Goal: Task Accomplishment & Management: Complete application form

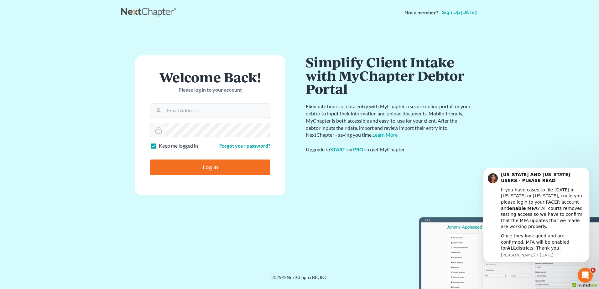
type input "[EMAIL_ADDRESS][DOMAIN_NAME]"
click at [208, 172] on input "Log In" at bounding box center [210, 168] width 120 height 16
type input "Thinking..."
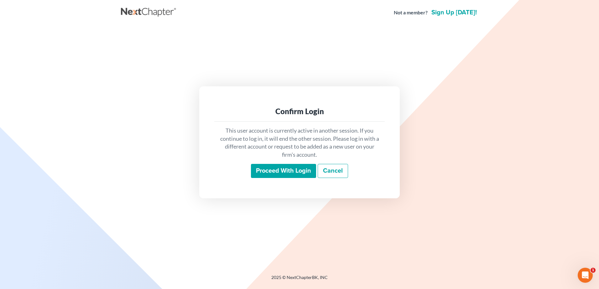
click at [284, 173] on input "Proceed with login" at bounding box center [283, 171] width 65 height 14
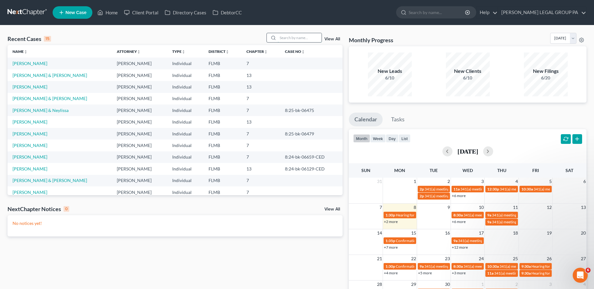
click at [291, 34] on input "search" at bounding box center [300, 37] width 44 height 9
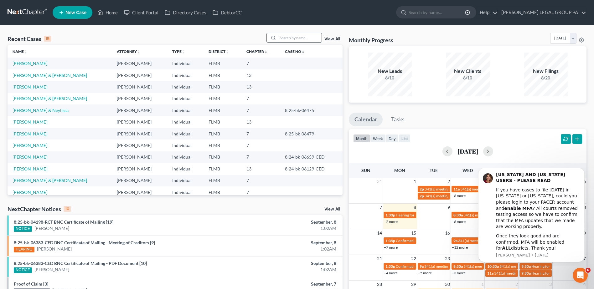
paste input "Hudgins"
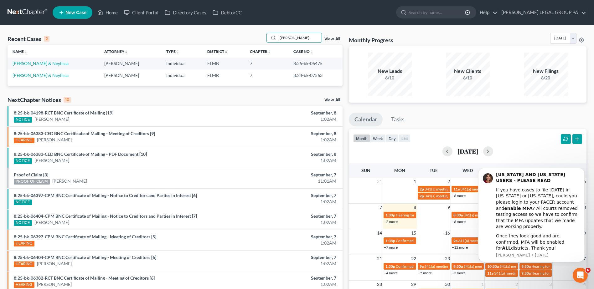
type input "Hudgins"
click at [27, 63] on link "Hudgins, William & Neylissa" at bounding box center [41, 63] width 56 height 5
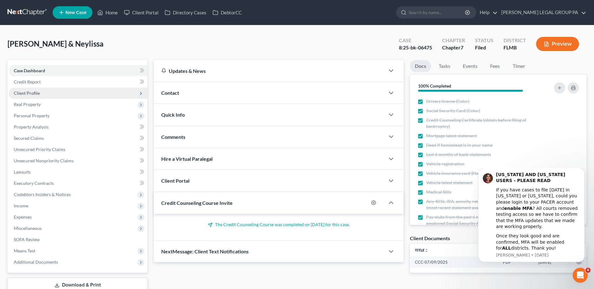
click at [24, 93] on span "Client Profile" at bounding box center [27, 92] width 26 height 5
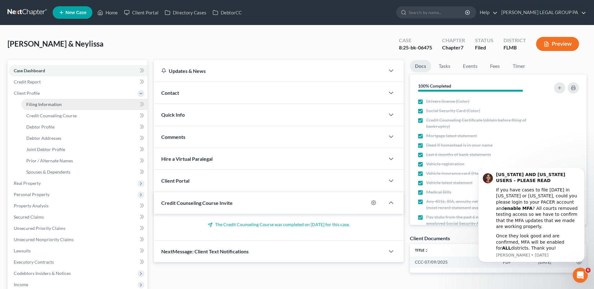
click at [40, 104] on span "Filing Information" at bounding box center [43, 104] width 35 height 5
select select "1"
select select "0"
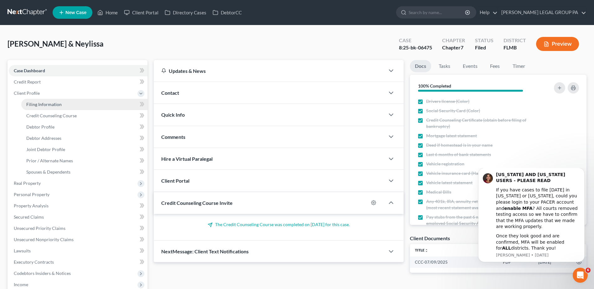
select select "9"
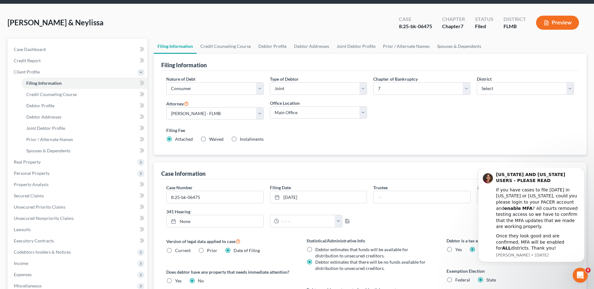
scroll to position [63, 0]
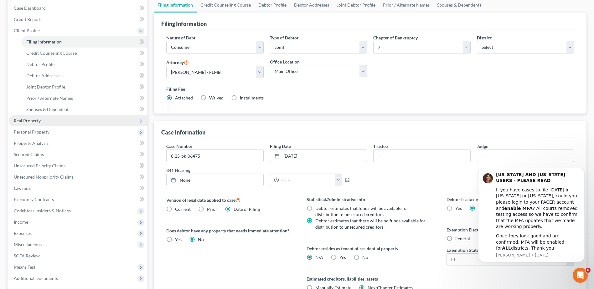
click at [29, 118] on span "Real Property" at bounding box center [27, 120] width 27 height 5
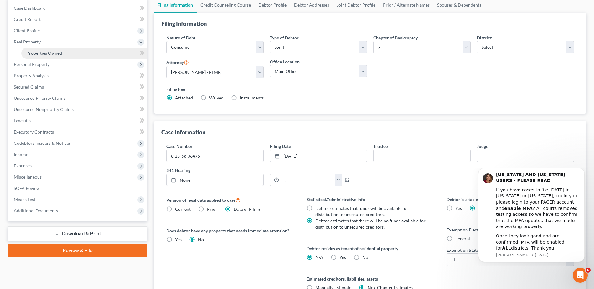
click at [38, 51] on span "Properties Owned" at bounding box center [44, 52] width 36 height 5
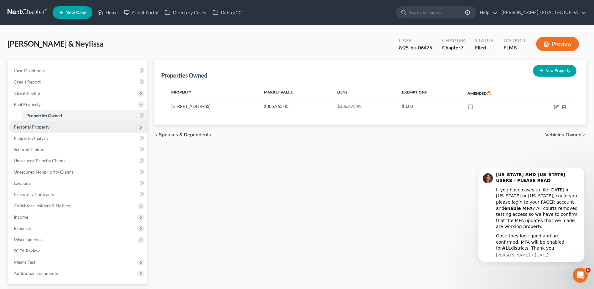
click at [30, 125] on span "Personal Property" at bounding box center [32, 126] width 36 height 5
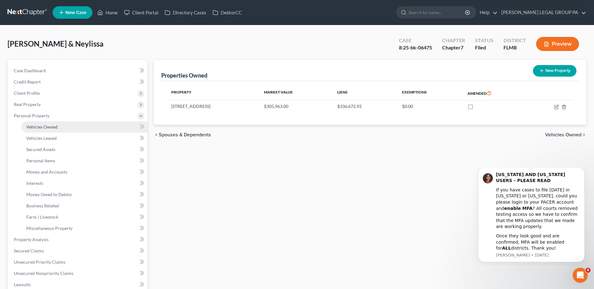
click at [40, 126] on span "Vehicles Owned" at bounding box center [41, 126] width 31 height 5
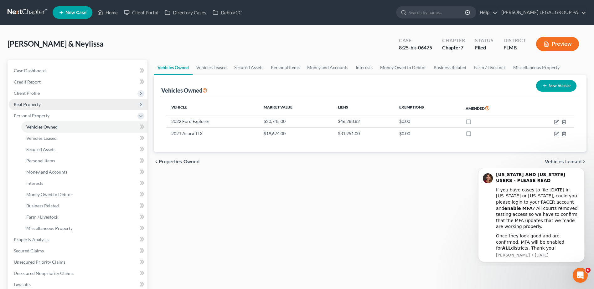
click at [28, 106] on span "Real Property" at bounding box center [27, 104] width 27 height 5
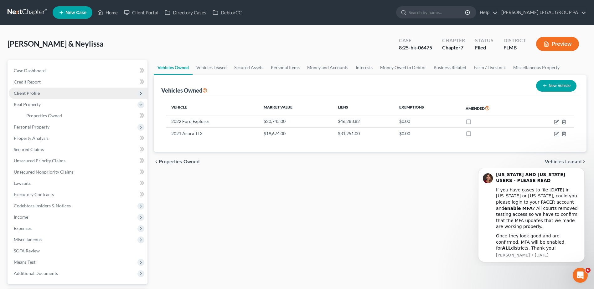
click at [27, 91] on span "Client Profile" at bounding box center [27, 92] width 26 height 5
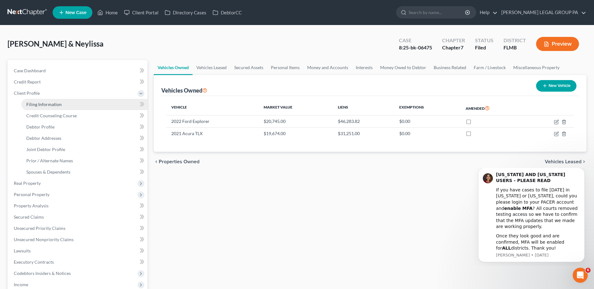
click at [36, 105] on span "Filing Information" at bounding box center [43, 104] width 35 height 5
select select "1"
select select "0"
select select "15"
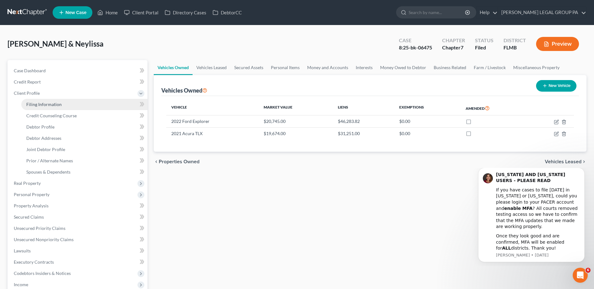
select select "0"
select select "9"
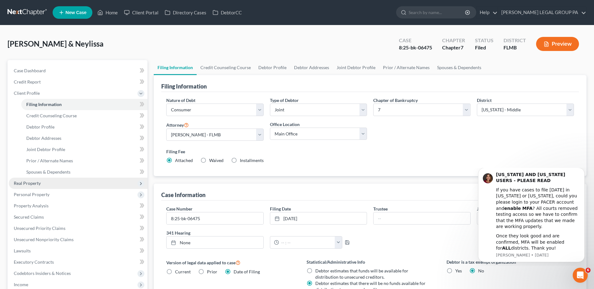
click at [28, 185] on span "Real Property" at bounding box center [27, 183] width 27 height 5
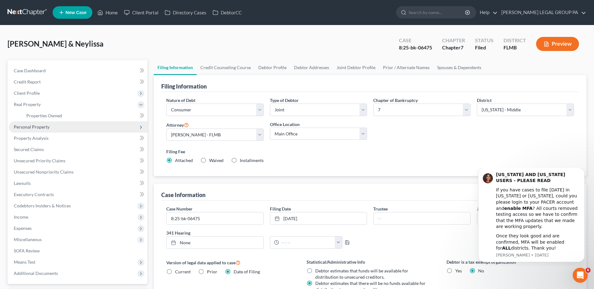
click at [30, 127] on span "Personal Property" at bounding box center [32, 126] width 36 height 5
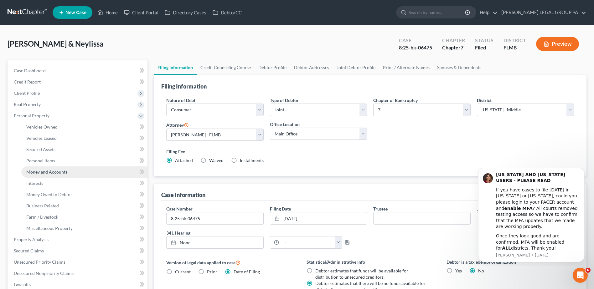
click at [42, 168] on link "Money and Accounts" at bounding box center [84, 172] width 126 height 11
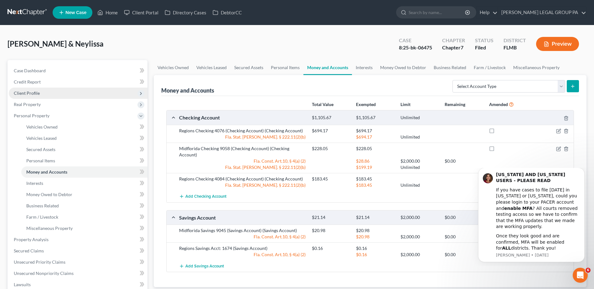
click at [23, 91] on span "Client Profile" at bounding box center [27, 92] width 26 height 5
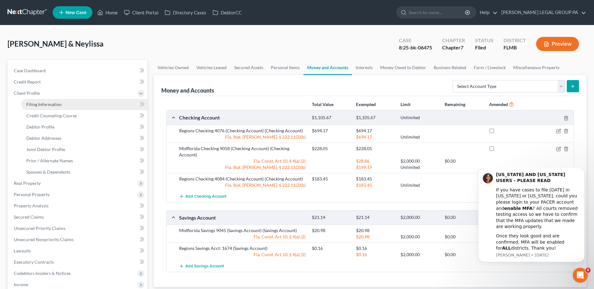
click at [39, 102] on link "Filing Information" at bounding box center [84, 104] width 126 height 11
select select "1"
select select "0"
select select "15"
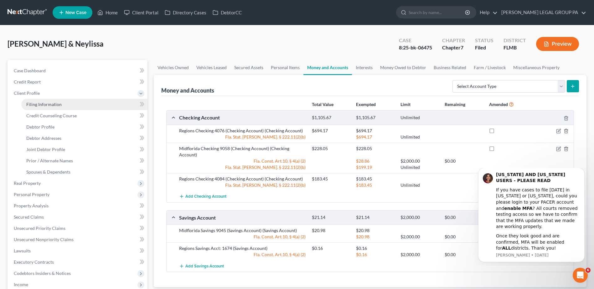
select select "0"
select select "9"
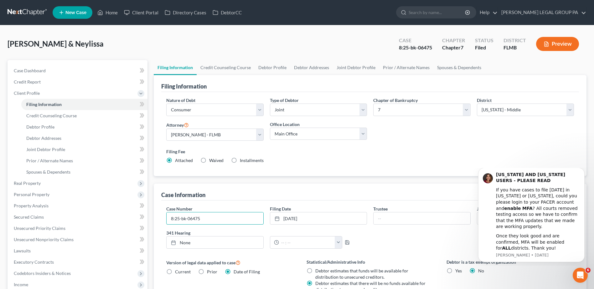
drag, startPoint x: 205, startPoint y: 222, endPoint x: 150, endPoint y: 220, distance: 54.8
click at [149, 220] on div "Petition Navigation Case Dashboard Payments Invoices Payments Payments Credit R…" at bounding box center [296, 224] width 585 height 329
click at [107, 11] on link "Home" at bounding box center [107, 12] width 27 height 11
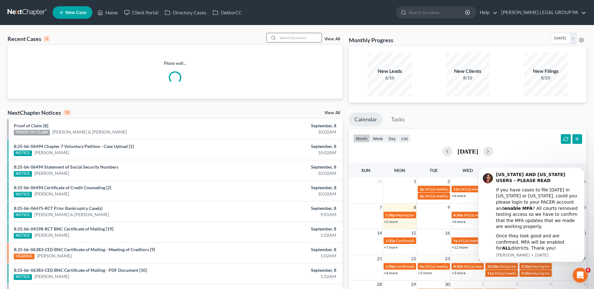
click at [286, 41] on div "Recent Cases 0 View All" at bounding box center [175, 39] width 335 height 12
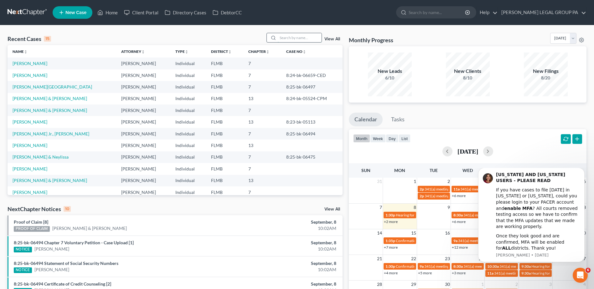
paste input "Pardo"
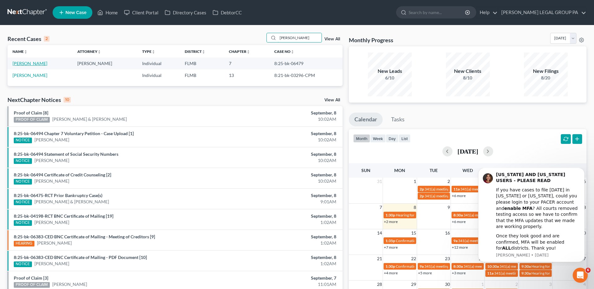
type input "Pardo"
click at [25, 64] on link "Pardo, Migdania" at bounding box center [30, 63] width 35 height 5
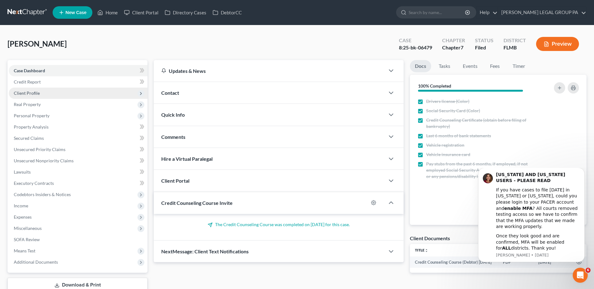
click at [28, 95] on span "Client Profile" at bounding box center [27, 92] width 26 height 5
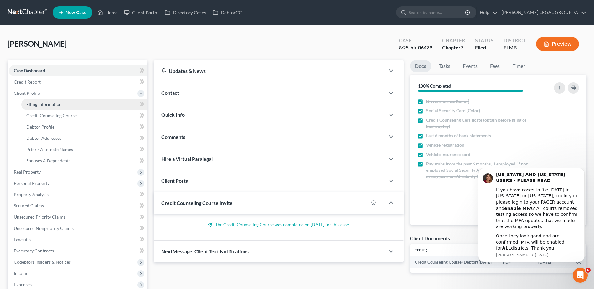
click at [34, 104] on span "Filing Information" at bounding box center [43, 104] width 35 height 5
select select "1"
select select "0"
select select "15"
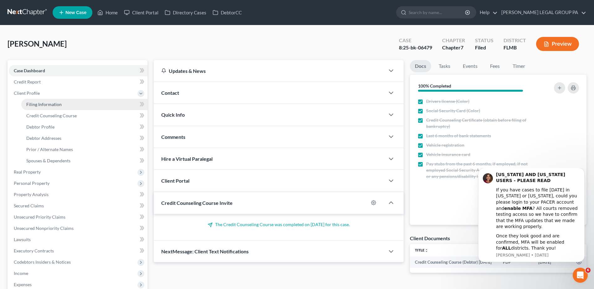
select select "0"
select select "9"
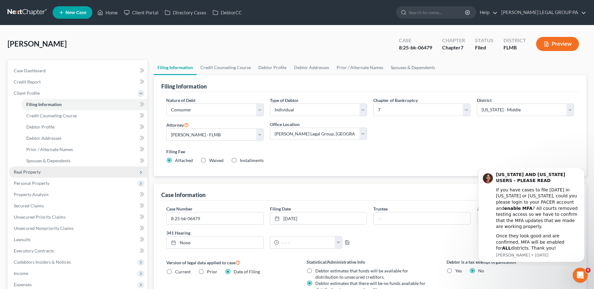
click at [49, 173] on span "Real Property" at bounding box center [78, 172] width 139 height 11
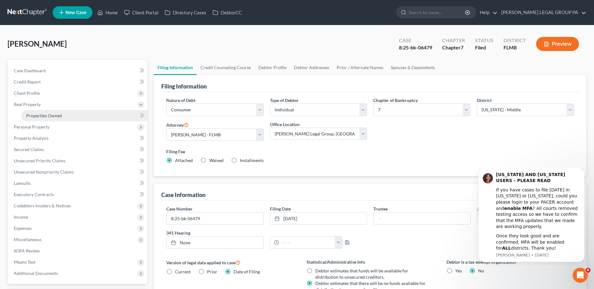
click at [46, 114] on span "Properties Owned" at bounding box center [44, 115] width 36 height 5
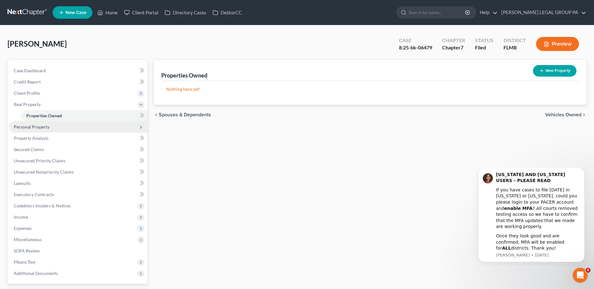
click at [24, 128] on span "Personal Property" at bounding box center [32, 126] width 36 height 5
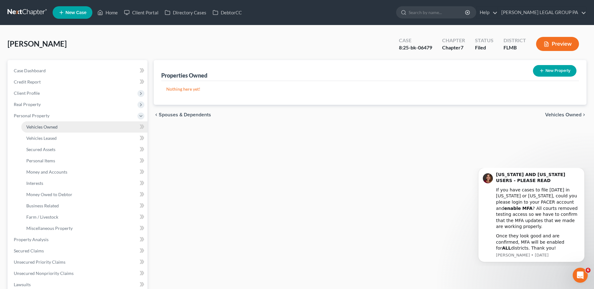
click at [36, 130] on link "Vehicles Owned" at bounding box center [84, 126] width 126 height 11
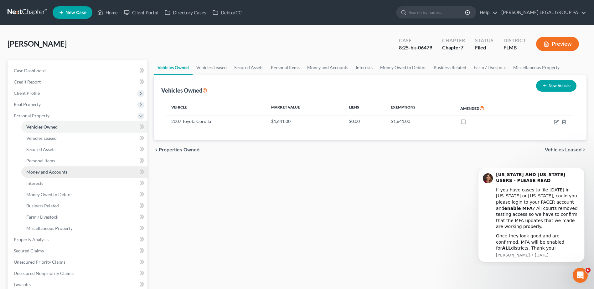
click at [54, 173] on span "Money and Accounts" at bounding box center [46, 171] width 41 height 5
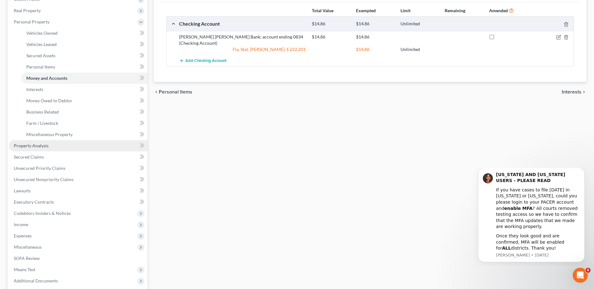
click at [28, 143] on span "Property Analysis" at bounding box center [31, 145] width 35 height 5
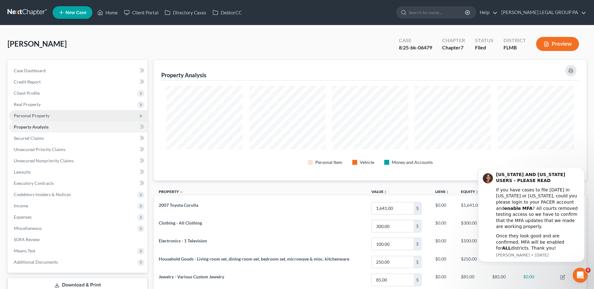
click at [30, 117] on span "Personal Property" at bounding box center [32, 115] width 36 height 5
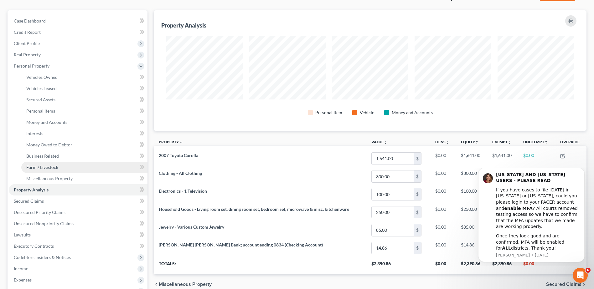
scroll to position [125, 0]
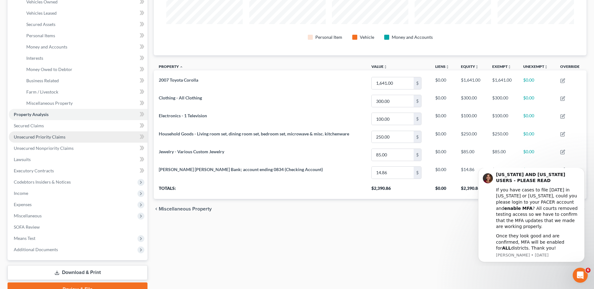
click at [36, 138] on span "Unsecured Priority Claims" at bounding box center [40, 136] width 52 height 5
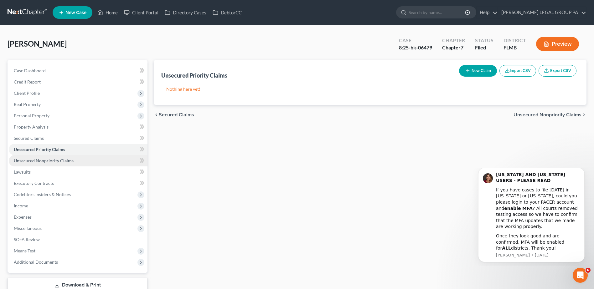
click at [45, 160] on span "Unsecured Nonpriority Claims" at bounding box center [44, 160] width 60 height 5
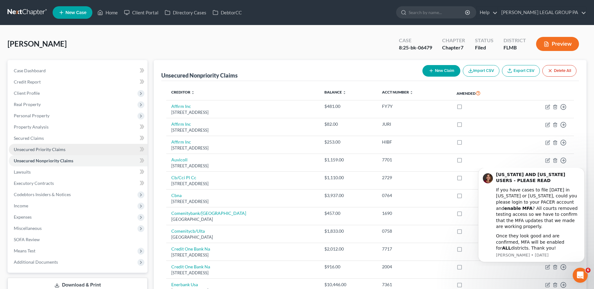
click at [44, 150] on span "Unsecured Priority Claims" at bounding box center [40, 149] width 52 height 5
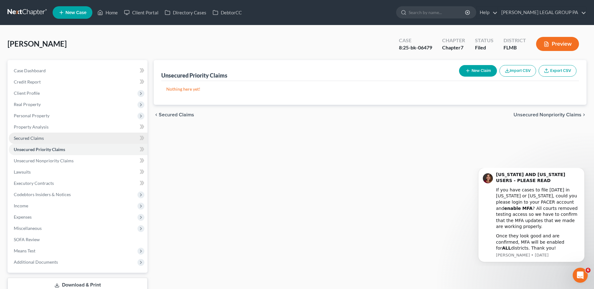
click at [30, 137] on span "Secured Claims" at bounding box center [29, 138] width 30 height 5
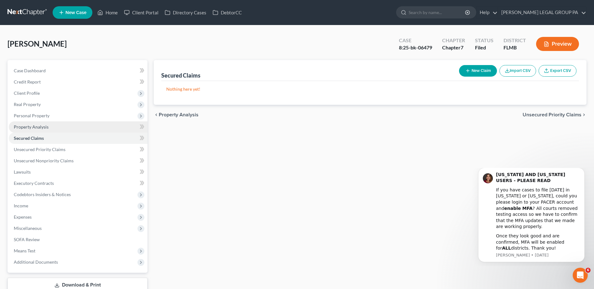
click at [31, 127] on span "Property Analysis" at bounding box center [31, 126] width 35 height 5
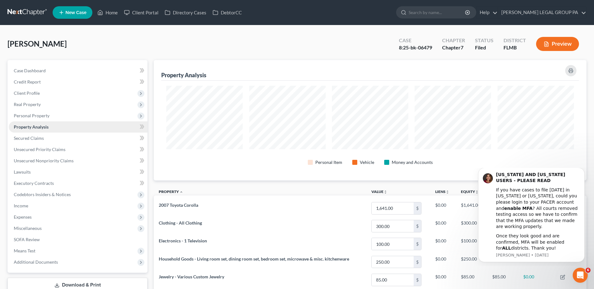
scroll to position [121, 433]
click at [24, 113] on span "Personal Property" at bounding box center [32, 115] width 36 height 5
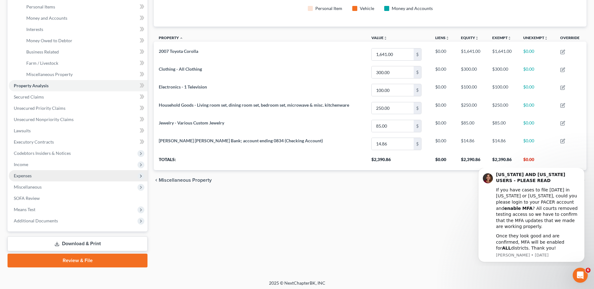
scroll to position [156, 0]
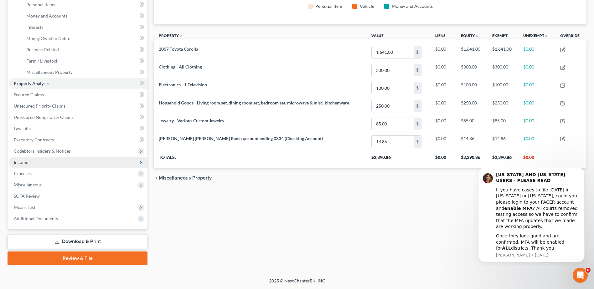
click at [26, 163] on span "Income" at bounding box center [21, 162] width 14 height 5
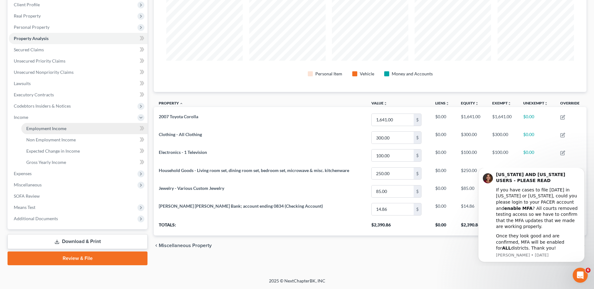
click at [41, 127] on span "Employment Income" at bounding box center [46, 128] width 40 height 5
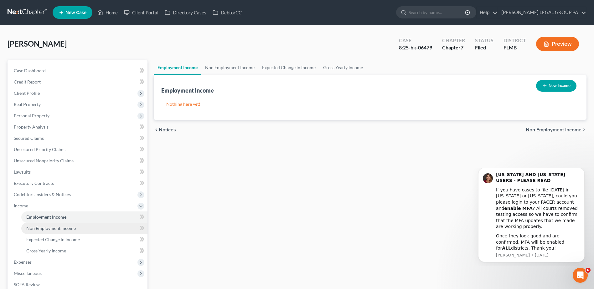
click at [54, 229] on span "Non Employment Income" at bounding box center [50, 228] width 49 height 5
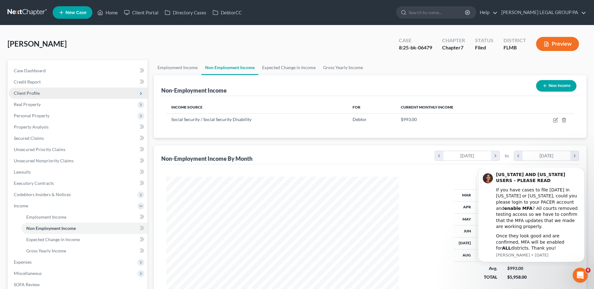
click at [25, 93] on span "Client Profile" at bounding box center [27, 92] width 26 height 5
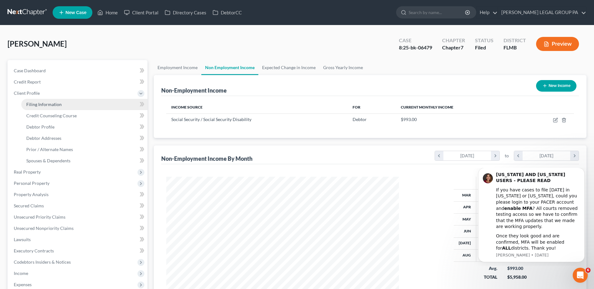
click at [49, 104] on span "Filing Information" at bounding box center [43, 104] width 35 height 5
select select "1"
select select "0"
select select "15"
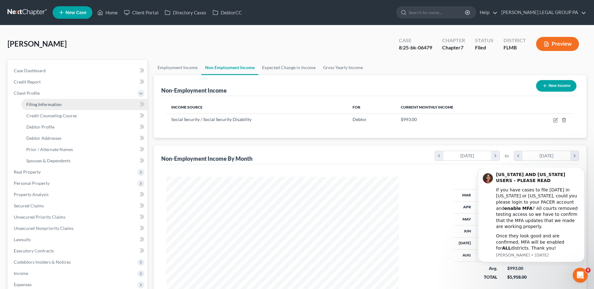
select select "0"
select select "9"
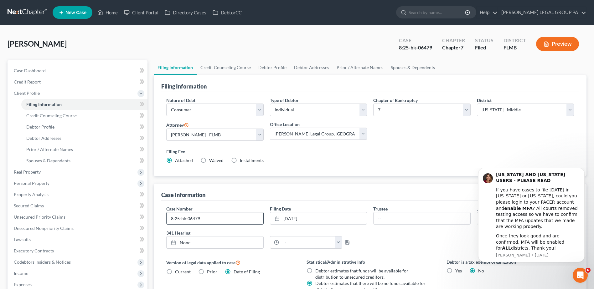
drag, startPoint x: 206, startPoint y: 219, endPoint x: 170, endPoint y: 219, distance: 36.3
click at [170, 220] on input "8:25-bk-06479" at bounding box center [215, 219] width 96 height 12
click at [111, 10] on link "Home" at bounding box center [107, 12] width 27 height 11
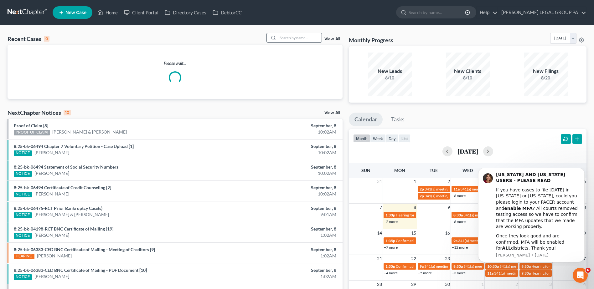
click at [308, 36] on input "search" at bounding box center [300, 37] width 44 height 9
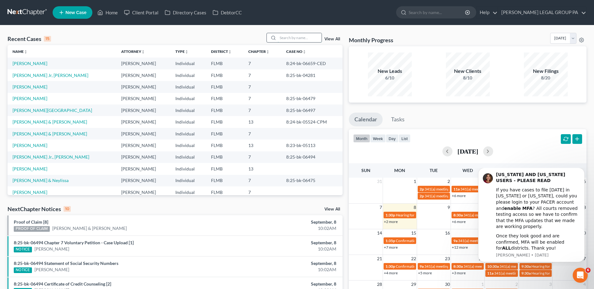
paste input "Hart"
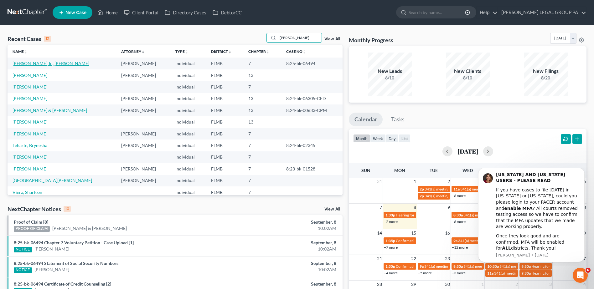
type input "Hart"
click at [29, 62] on link "Hart Jr., William" at bounding box center [51, 63] width 77 height 5
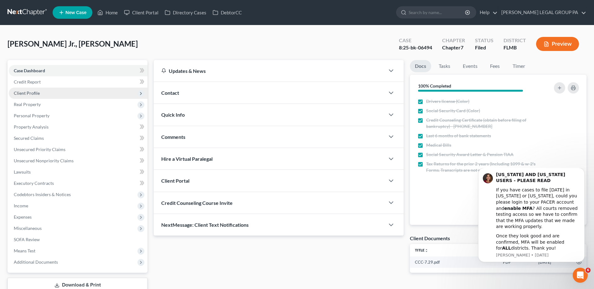
click at [25, 93] on span "Client Profile" at bounding box center [27, 92] width 26 height 5
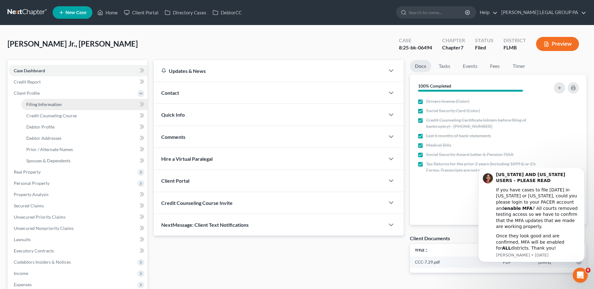
click at [42, 106] on span "Filing Information" at bounding box center [43, 104] width 35 height 5
select select "1"
select select "0"
select select "15"
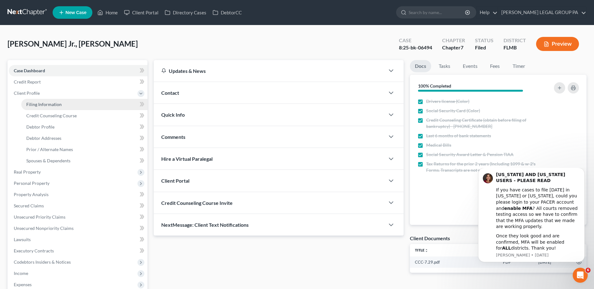
select select "0"
select select "9"
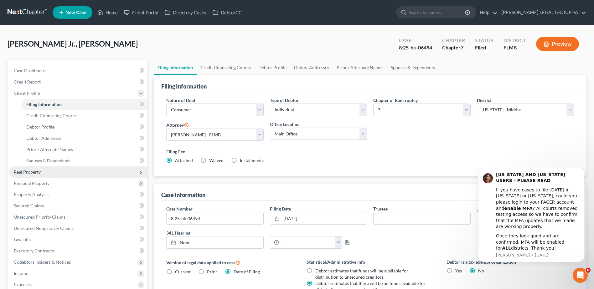
click at [32, 172] on span "Real Property" at bounding box center [27, 171] width 27 height 5
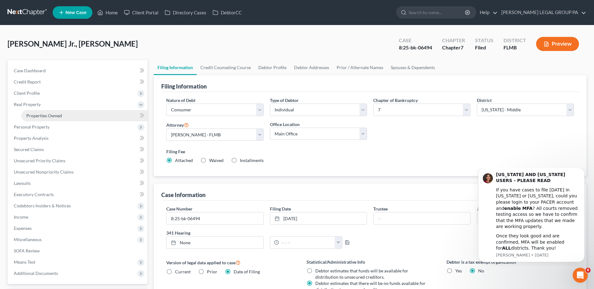
click at [39, 111] on link "Properties Owned" at bounding box center [84, 115] width 126 height 11
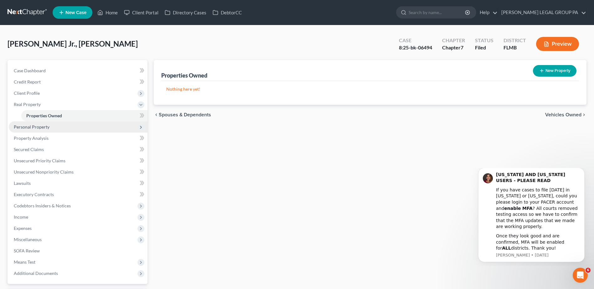
click at [39, 124] on span "Personal Property" at bounding box center [32, 126] width 36 height 5
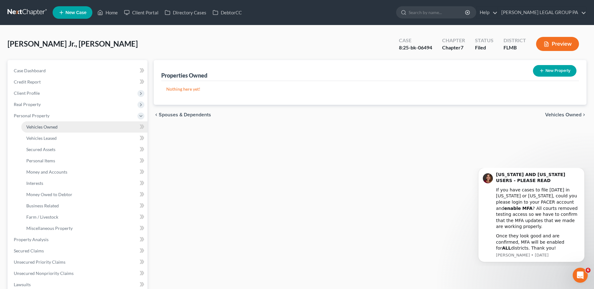
click at [44, 126] on span "Vehicles Owned" at bounding box center [41, 126] width 31 height 5
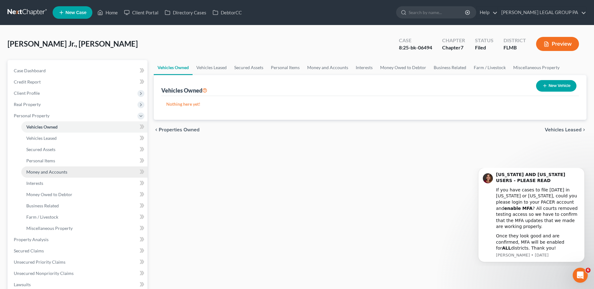
click at [40, 170] on span "Money and Accounts" at bounding box center [46, 171] width 41 height 5
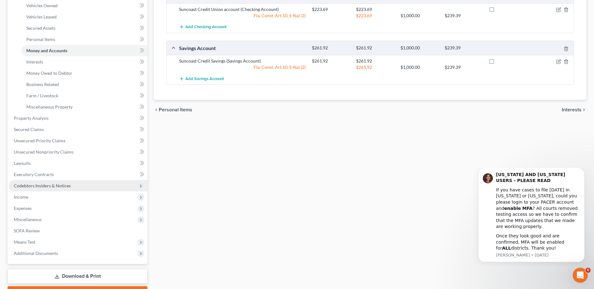
scroll to position [125, 0]
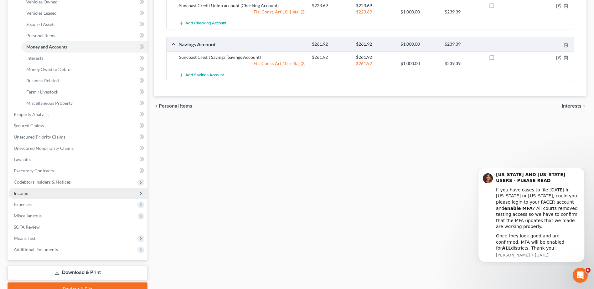
click at [20, 190] on span "Income" at bounding box center [78, 193] width 139 height 11
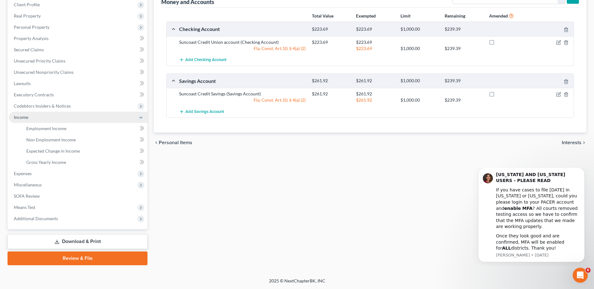
scroll to position [89, 0]
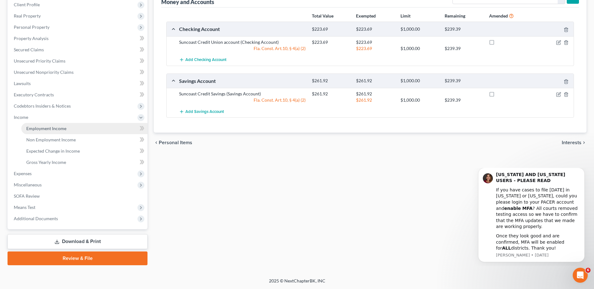
click at [53, 126] on span "Employment Income" at bounding box center [46, 128] width 40 height 5
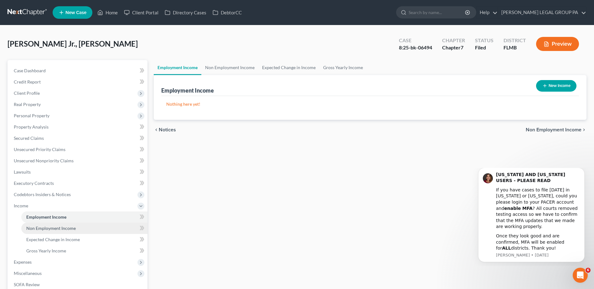
click at [64, 229] on span "Non Employment Income" at bounding box center [50, 228] width 49 height 5
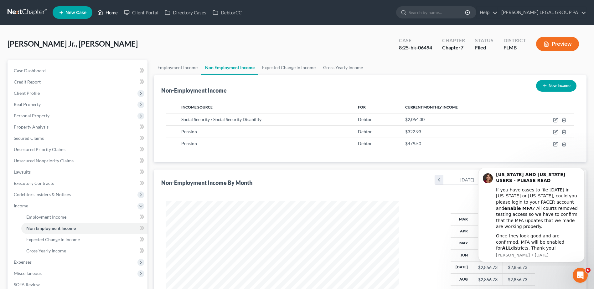
click at [106, 12] on link "Home" at bounding box center [107, 12] width 27 height 11
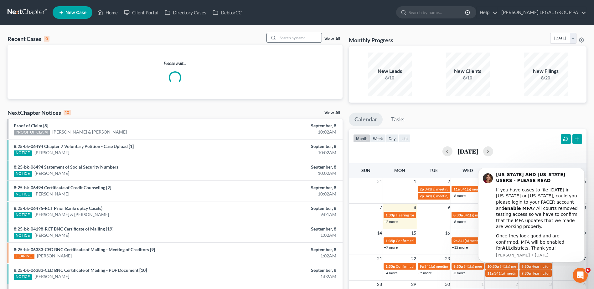
click at [281, 40] on div "Recent Cases 0 View All" at bounding box center [175, 39] width 335 height 12
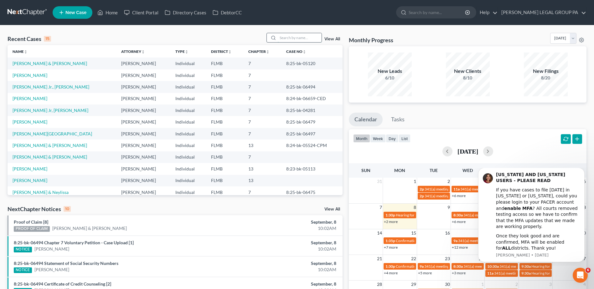
paste input "Monahan"
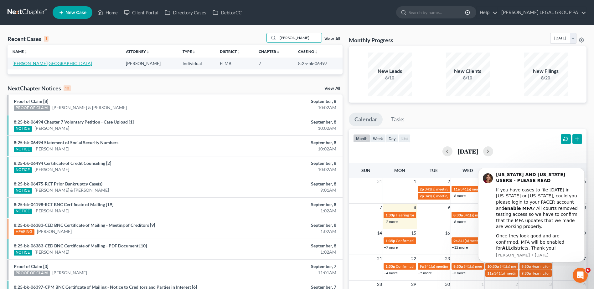
type input "Monahan"
click at [26, 64] on link "Monahan, Lynn" at bounding box center [53, 63] width 80 height 5
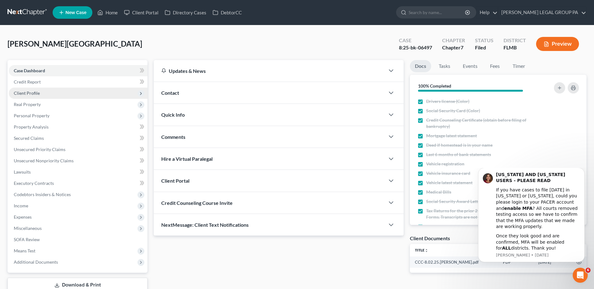
click at [30, 93] on span "Client Profile" at bounding box center [27, 92] width 26 height 5
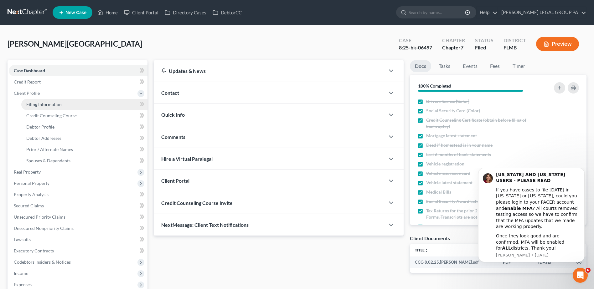
click at [43, 106] on span "Filing Information" at bounding box center [43, 104] width 35 height 5
select select "1"
select select "0"
select select "15"
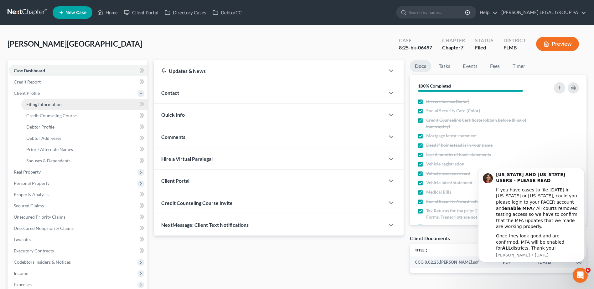
select select "0"
select select "9"
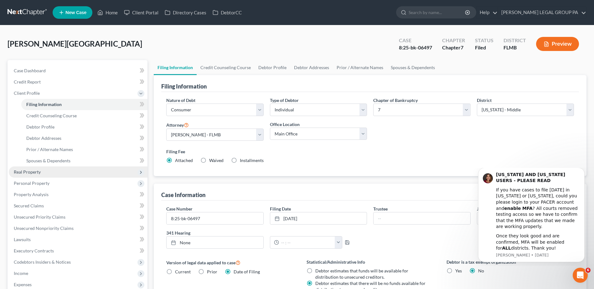
click at [39, 168] on span "Real Property" at bounding box center [78, 172] width 139 height 11
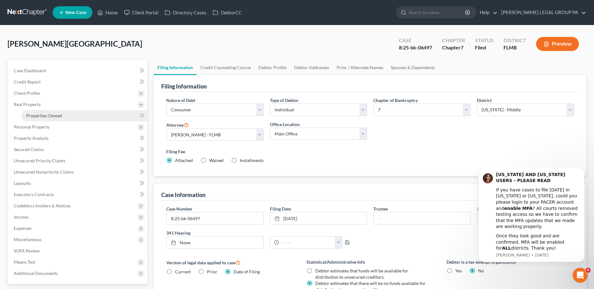
click at [40, 116] on span "Properties Owned" at bounding box center [44, 115] width 36 height 5
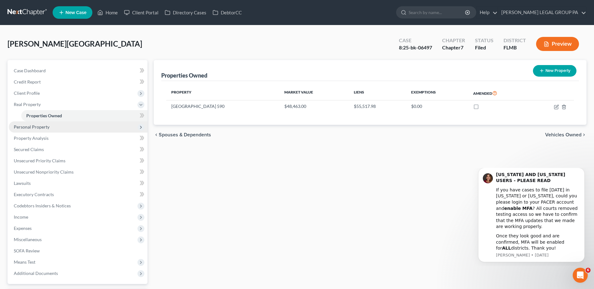
click at [30, 126] on span "Personal Property" at bounding box center [32, 126] width 36 height 5
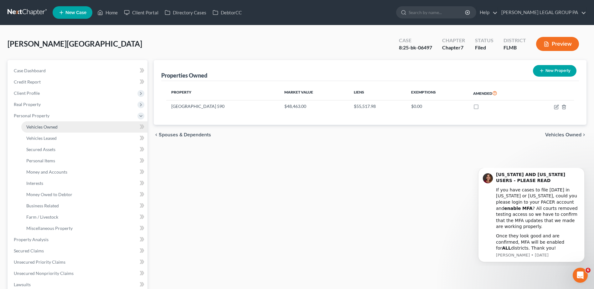
click at [48, 130] on link "Vehicles Owned" at bounding box center [84, 126] width 126 height 11
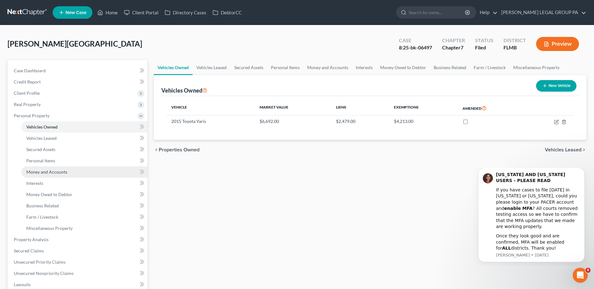
click at [46, 173] on span "Money and Accounts" at bounding box center [46, 171] width 41 height 5
